Goal: Navigation & Orientation: Find specific page/section

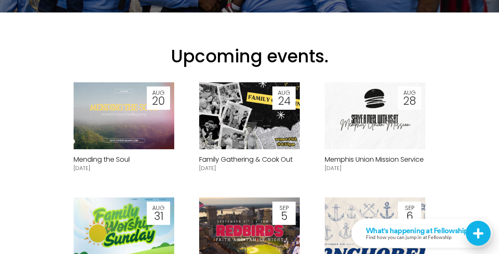
scroll to position [102, 0]
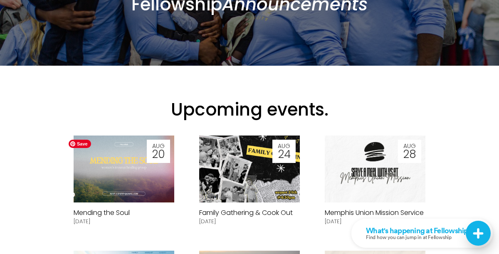
click at [141, 183] on img at bounding box center [123, 169] width 119 height 67
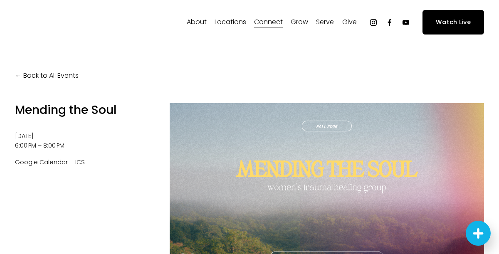
click at [65, 80] on link "Back to All Events" at bounding box center [47, 76] width 64 height 12
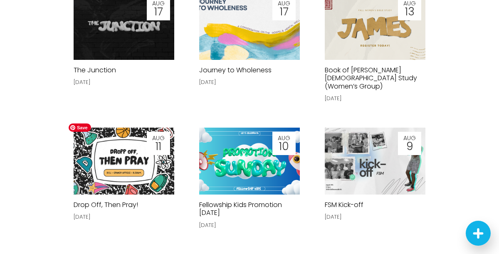
scroll to position [1516, 0]
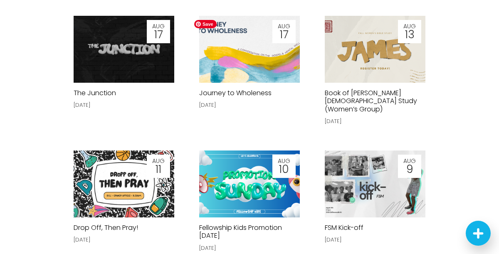
click at [215, 41] on img at bounding box center [249, 49] width 119 height 67
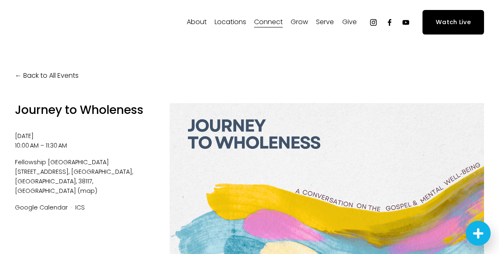
click at [0, 0] on link "Reading Plan" at bounding box center [0, 0] width 0 height 0
